Goal: Obtain resource: Obtain resource

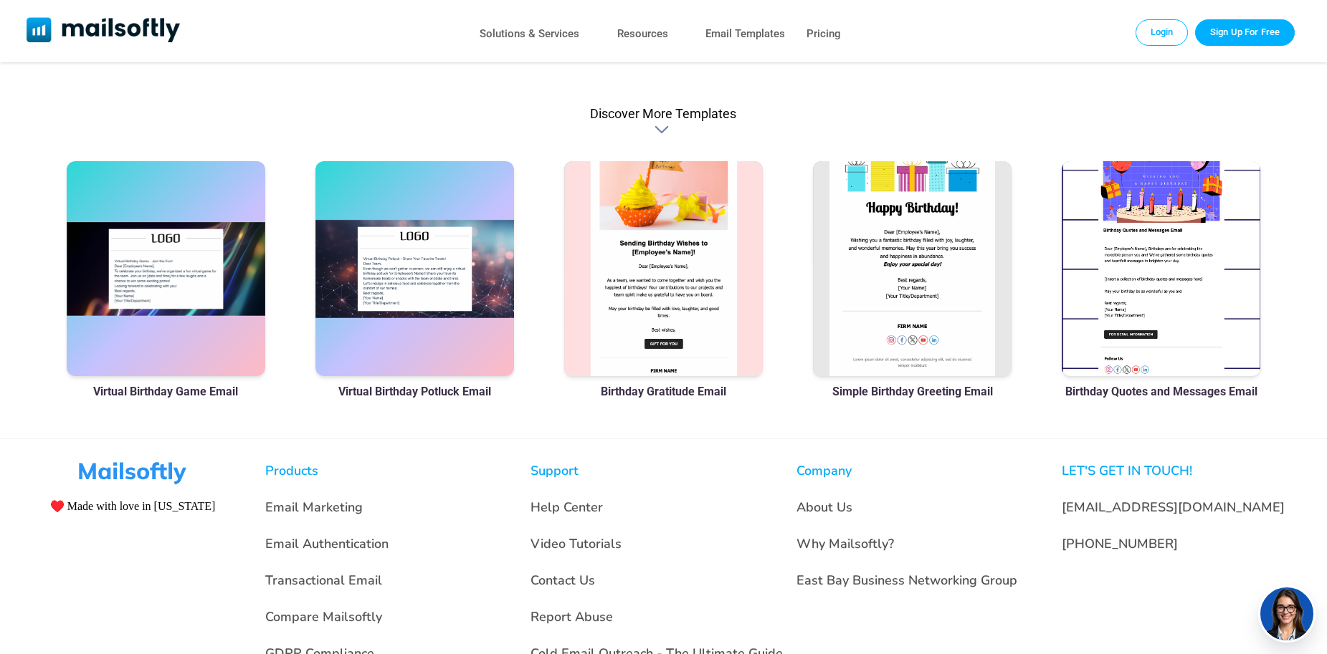
scroll to position [915, 0]
click at [873, 328] on div at bounding box center [912, 269] width 199 height 215
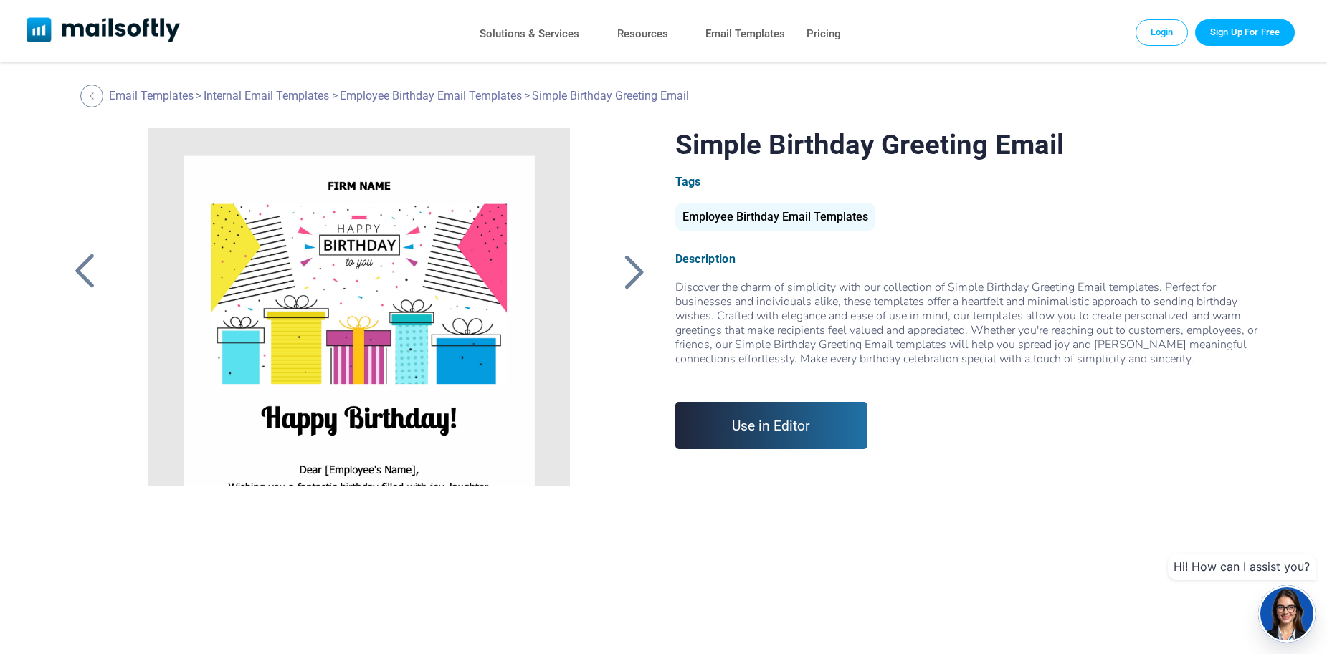
click at [787, 427] on link "Use in Editor" at bounding box center [771, 425] width 193 height 47
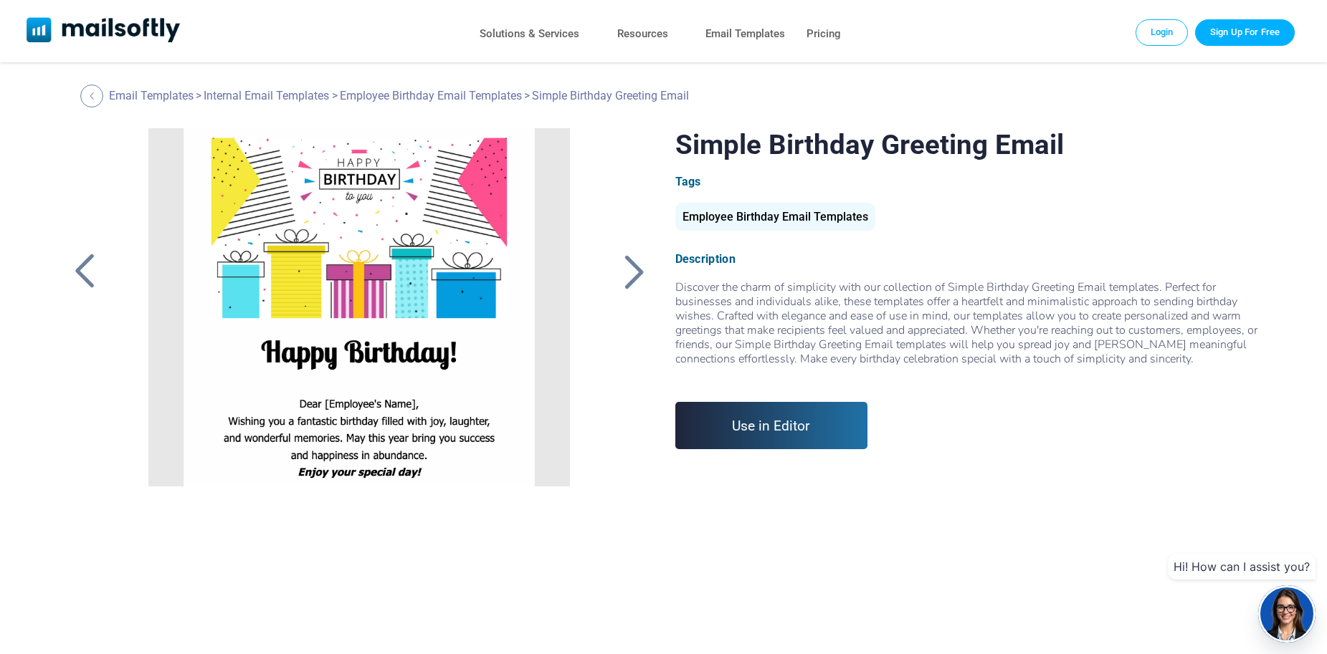
scroll to position [63, 0]
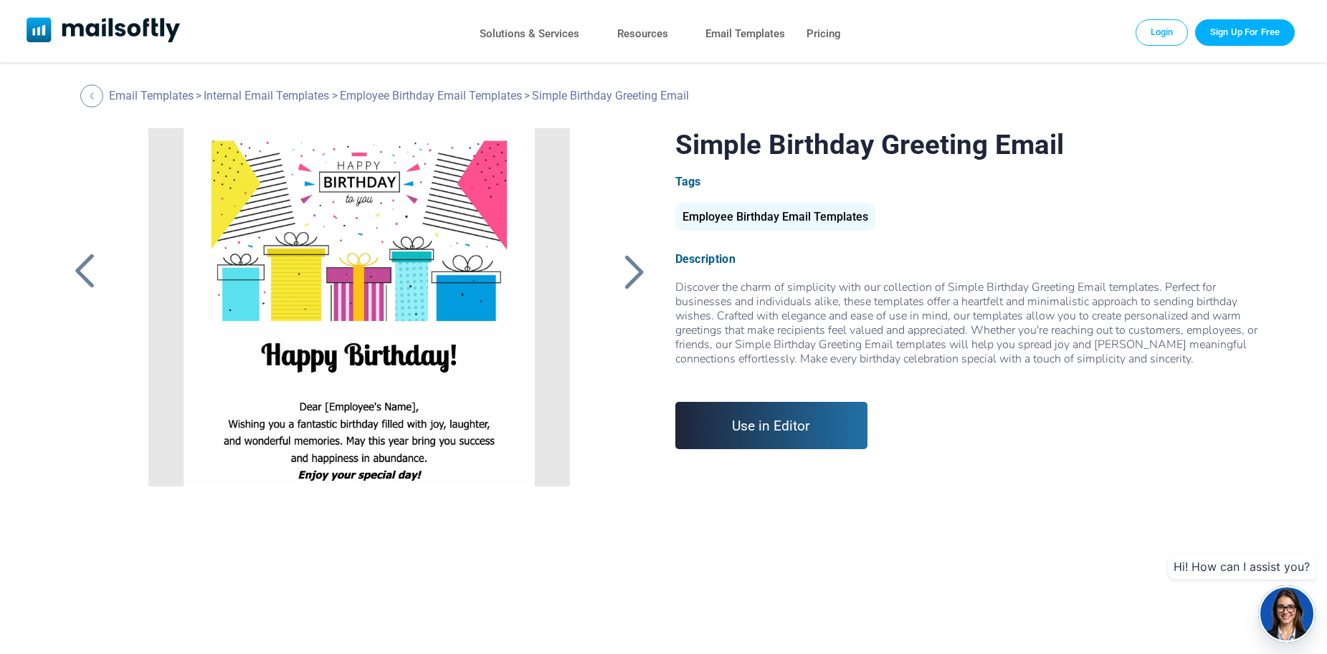
click at [311, 259] on div at bounding box center [359, 307] width 469 height 358
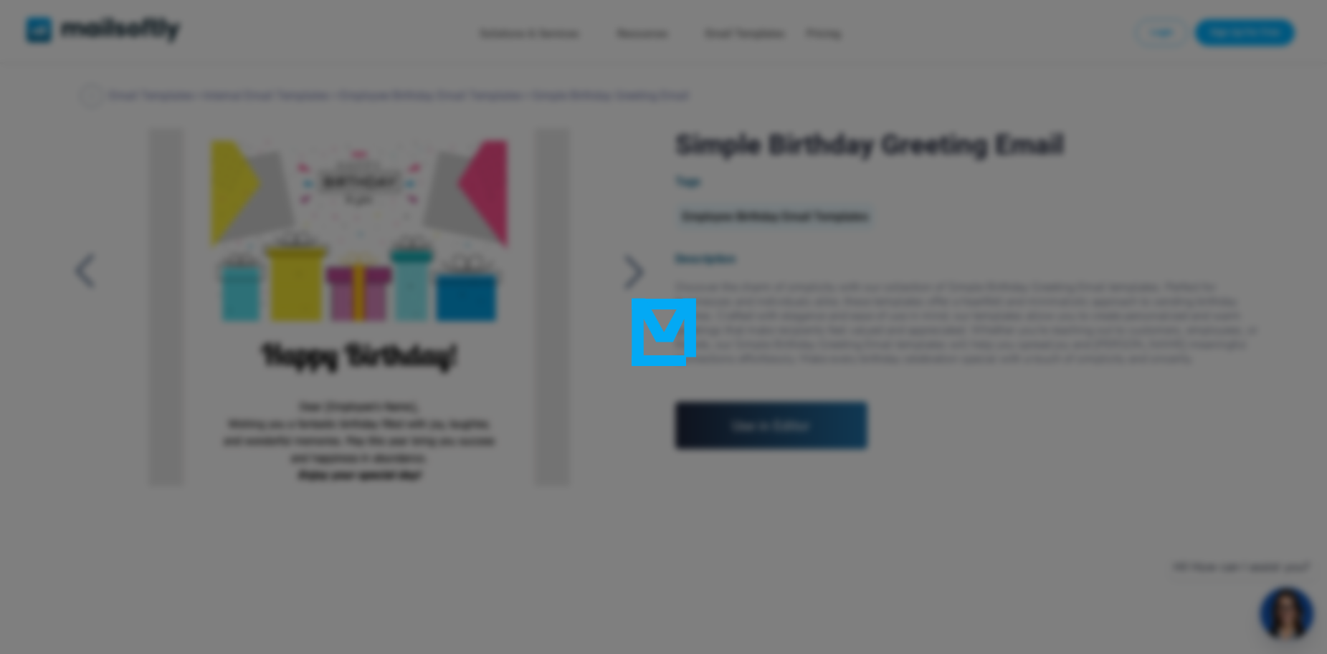
scroll to position [0, 0]
